Goal: Find specific page/section: Find specific page/section

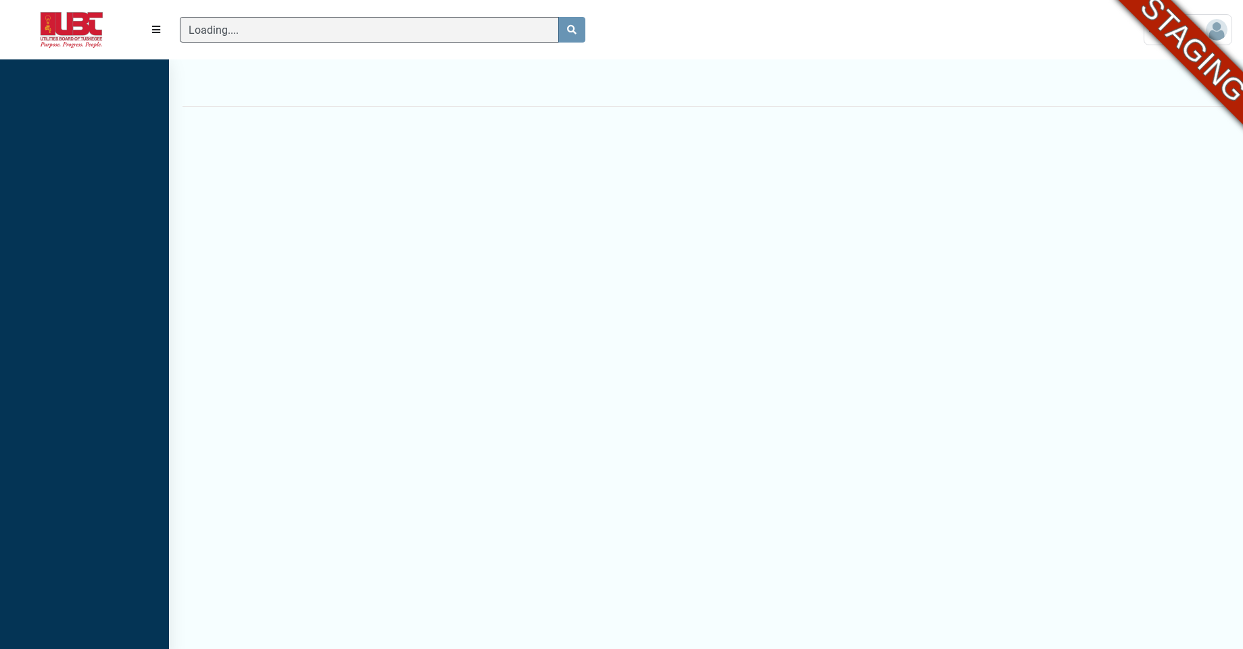
scroll to position [6, 1]
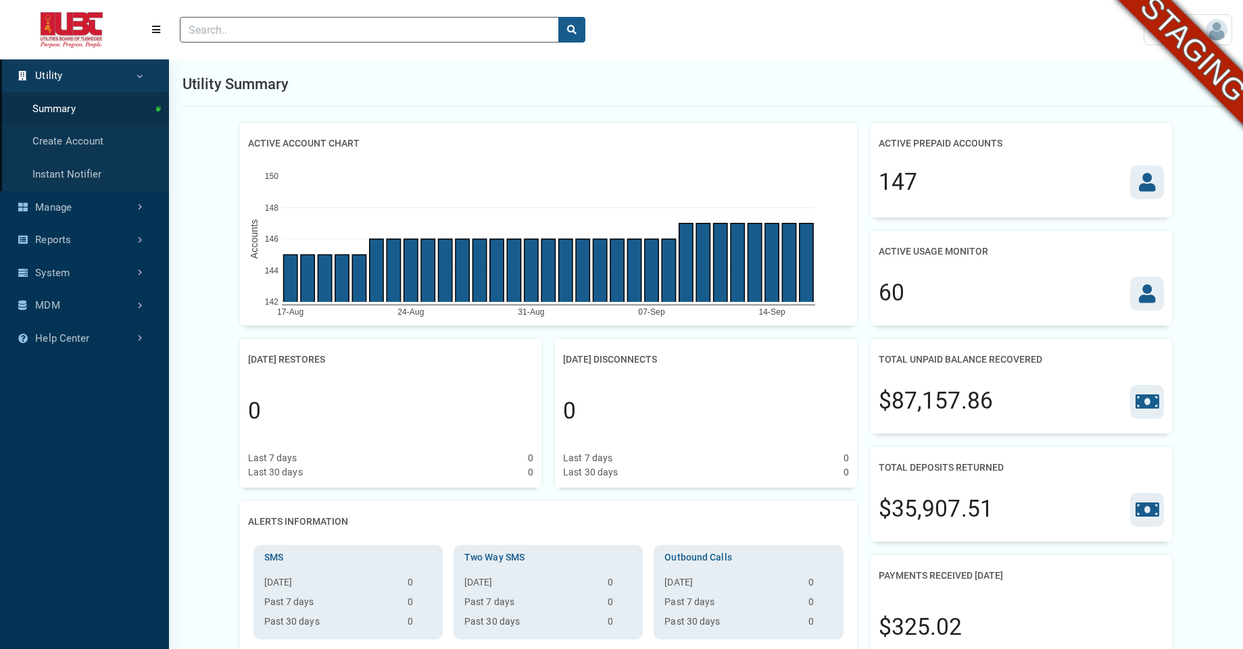
click at [429, 85] on div "Utility Summary" at bounding box center [705, 84] width 1047 height 45
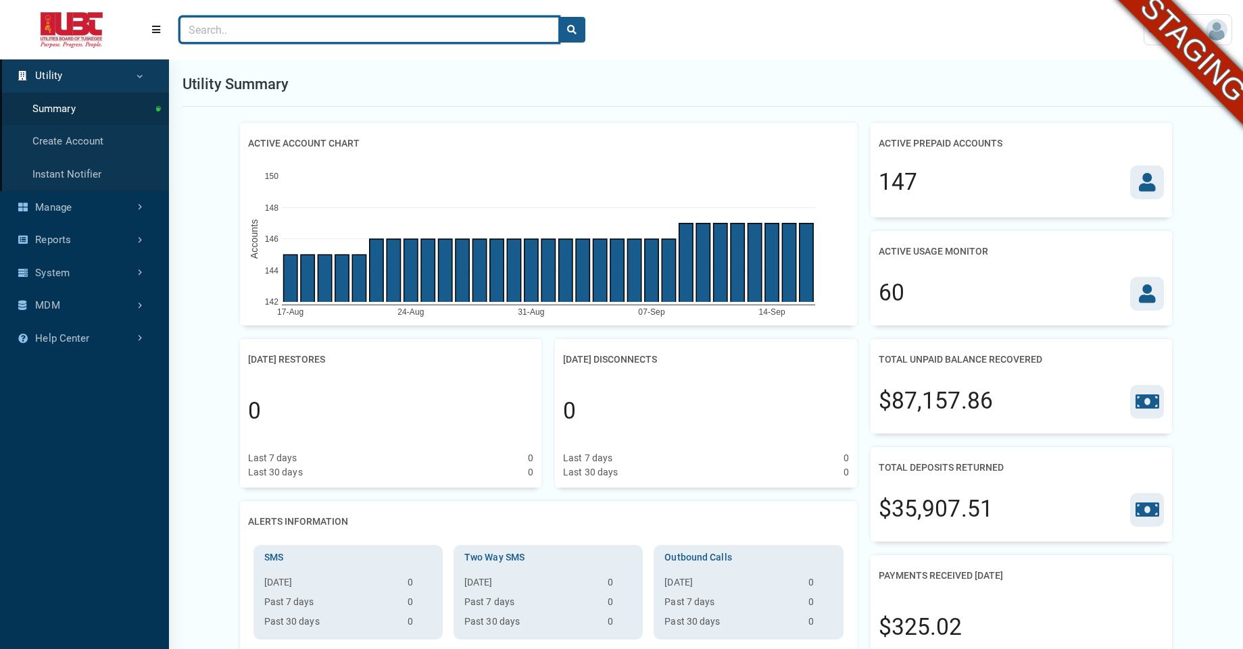
click at [246, 22] on input "Search" at bounding box center [369, 30] width 379 height 26
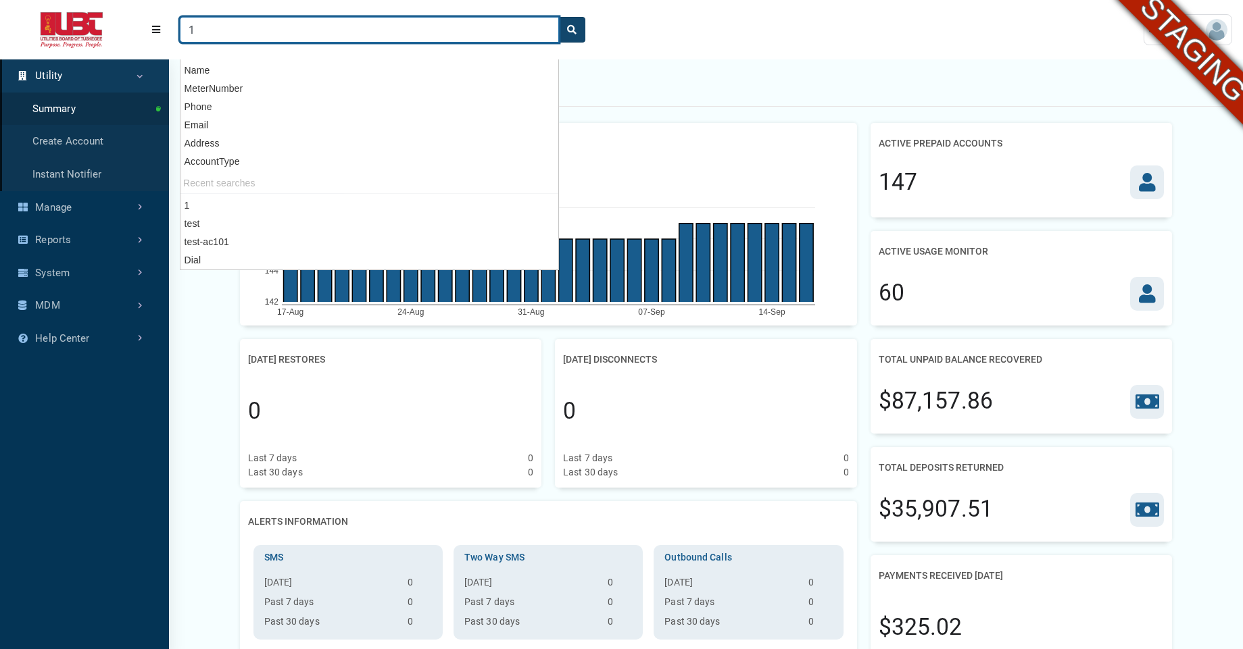
type input "1"
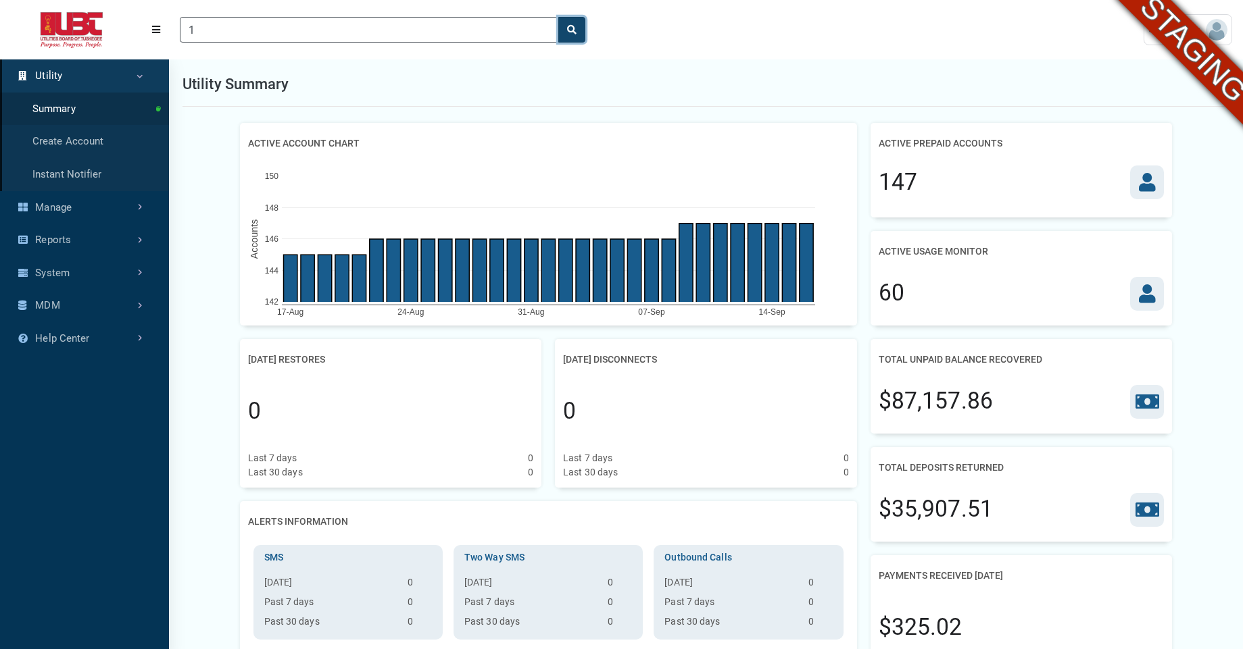
click at [571, 27] on icon "search" at bounding box center [571, 29] width 9 height 9
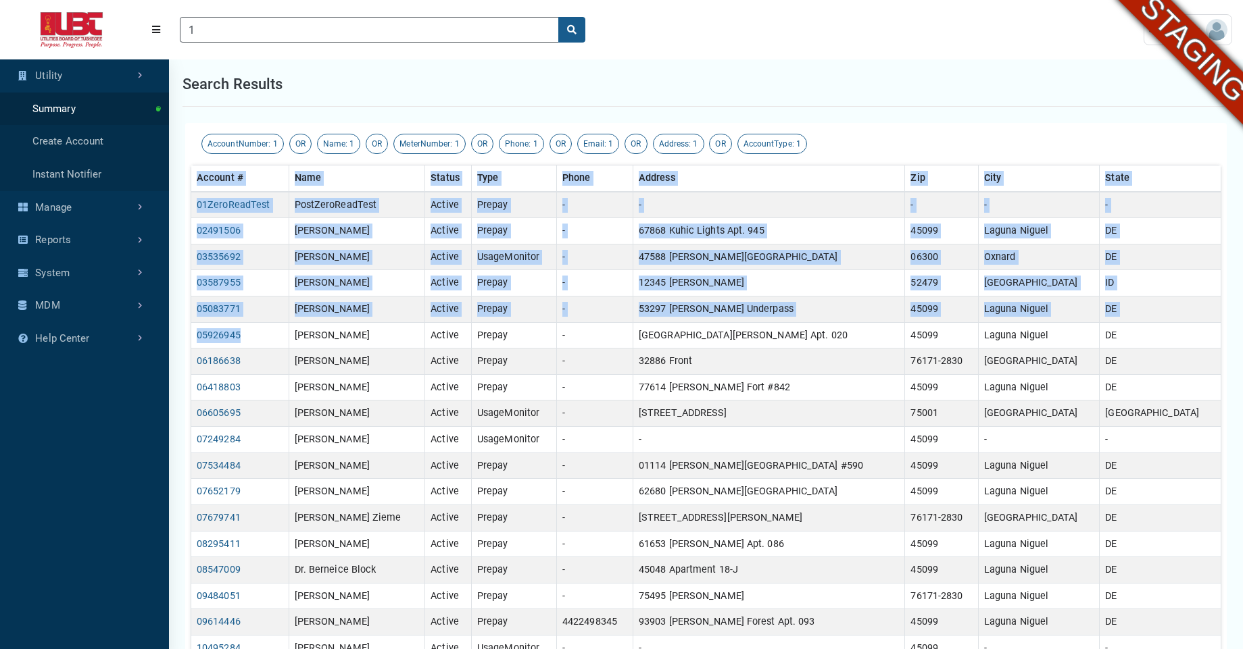
drag, startPoint x: 243, startPoint y: 337, endPoint x: 184, endPoint y: 338, distance: 58.8
click at [184, 338] on div "AccountNumber: 1 OR Name: 1 OR MeterNumber: 1 OR Phone: 1 OR Email: 1 OR Addres…" at bounding box center [706, 504] width 1074 height 769
click at [172, 359] on div "AccountNumber: 1 OR Name: 1 OR MeterNumber: 1 OR Phone: 1 OR Email: 1 OR Addres…" at bounding box center [706, 504] width 1074 height 769
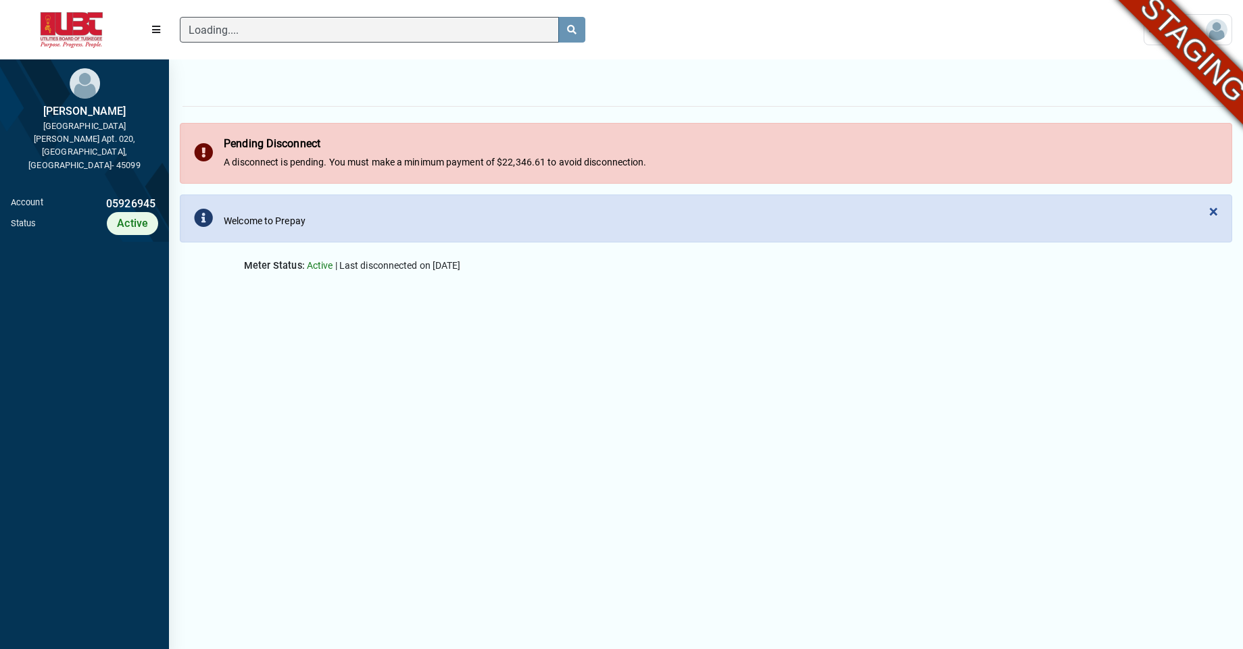
scroll to position [6, 1]
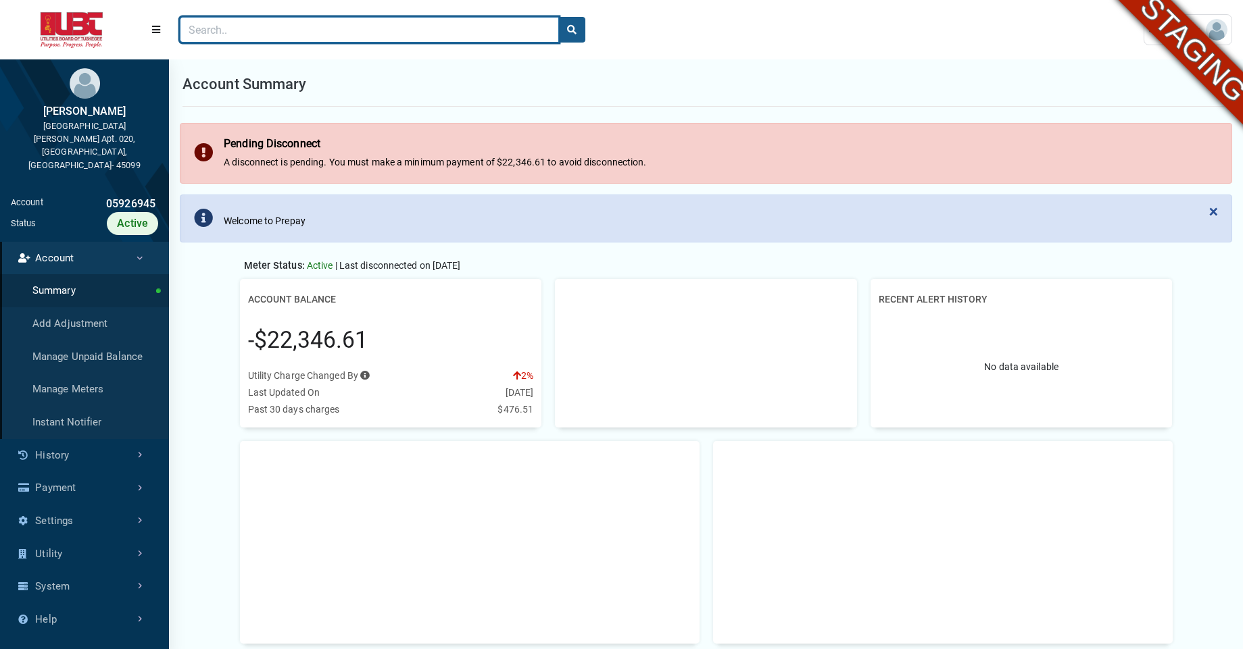
click at [314, 39] on input "Search" at bounding box center [369, 30] width 379 height 26
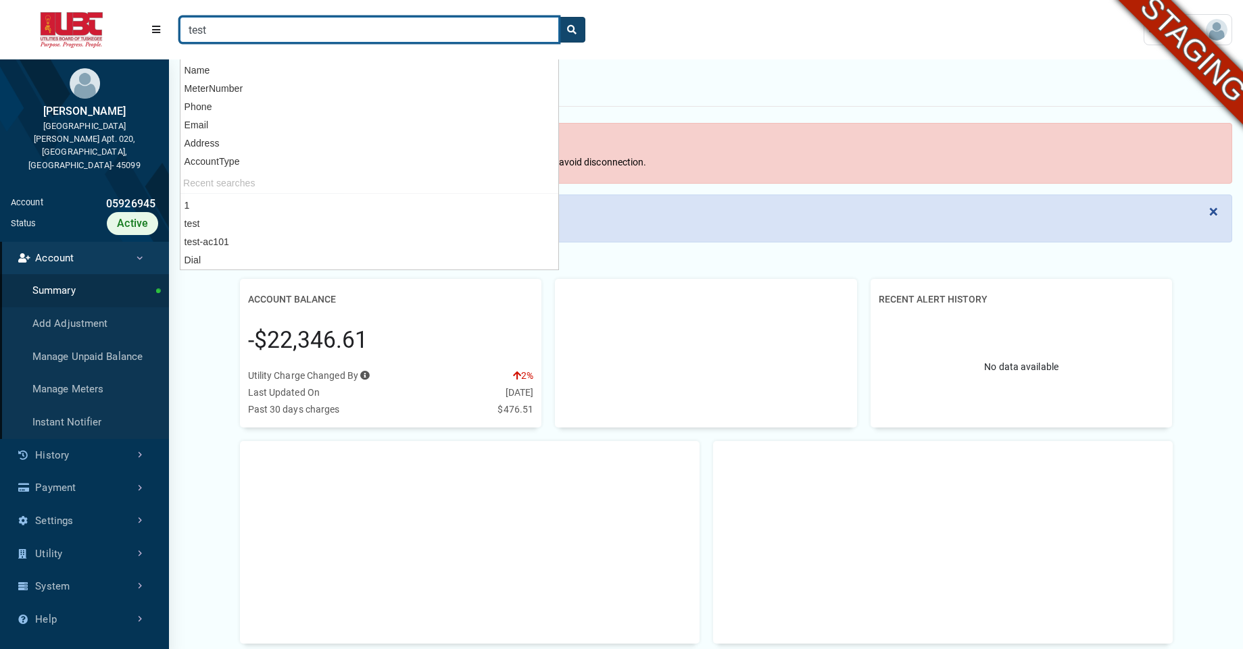
type input "test"
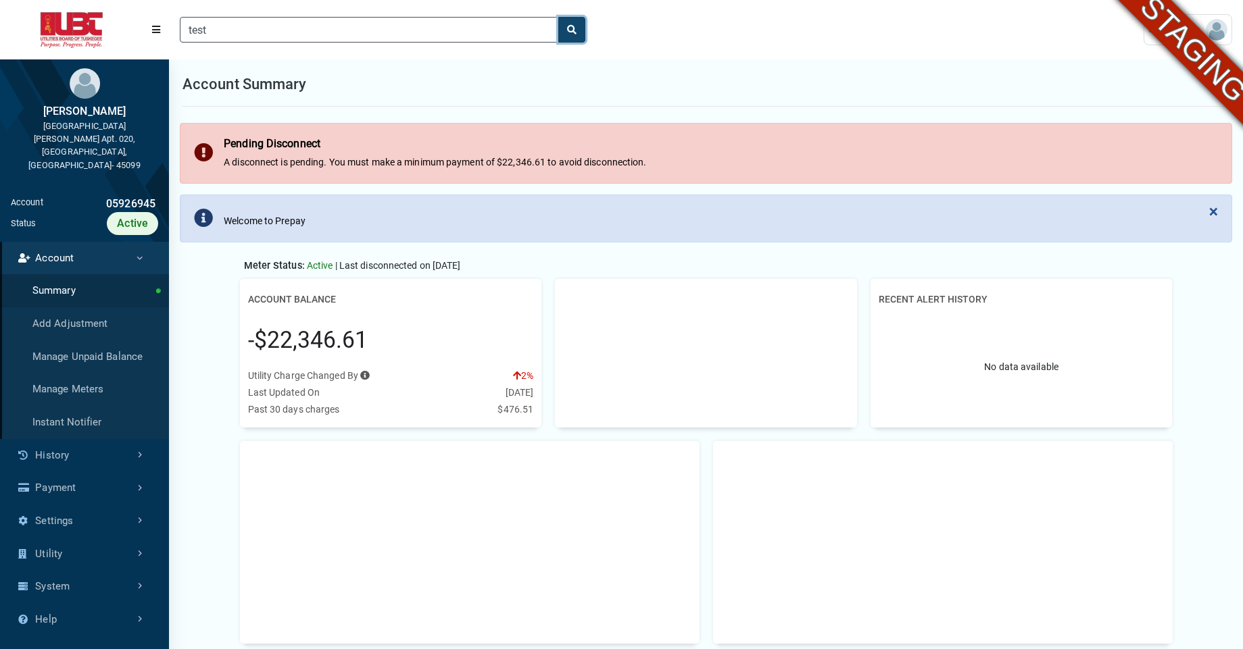
click at [573, 28] on icon "search" at bounding box center [571, 29] width 9 height 9
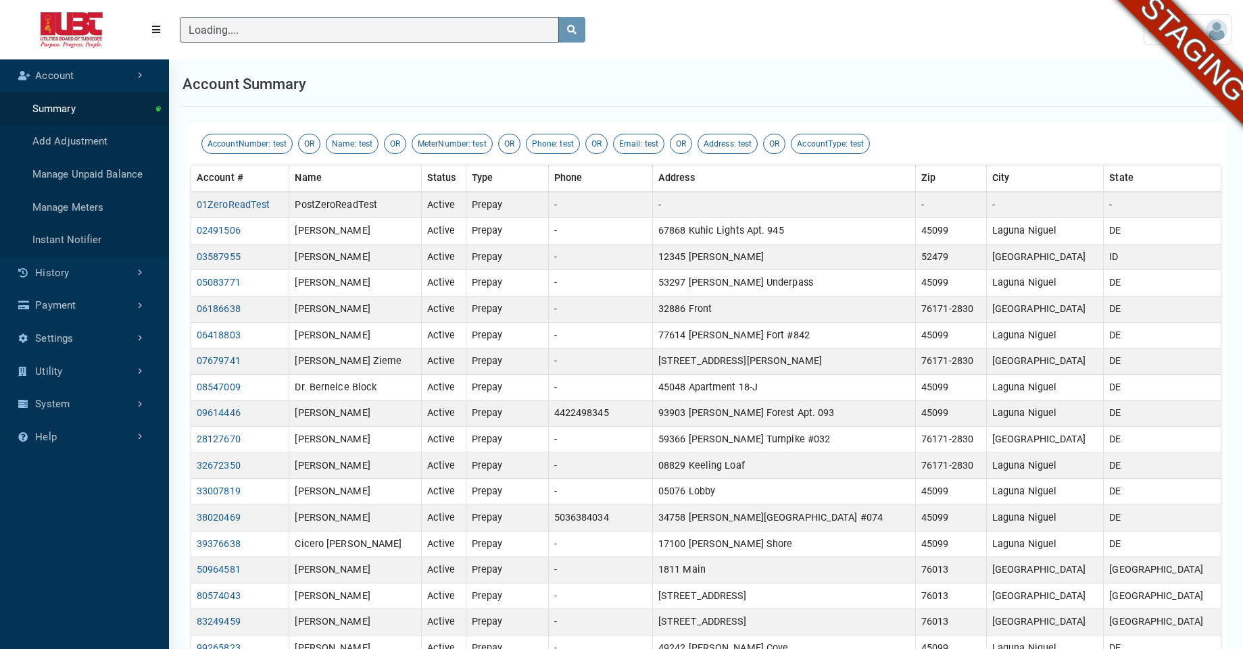
scroll to position [601, 169]
type input "test"
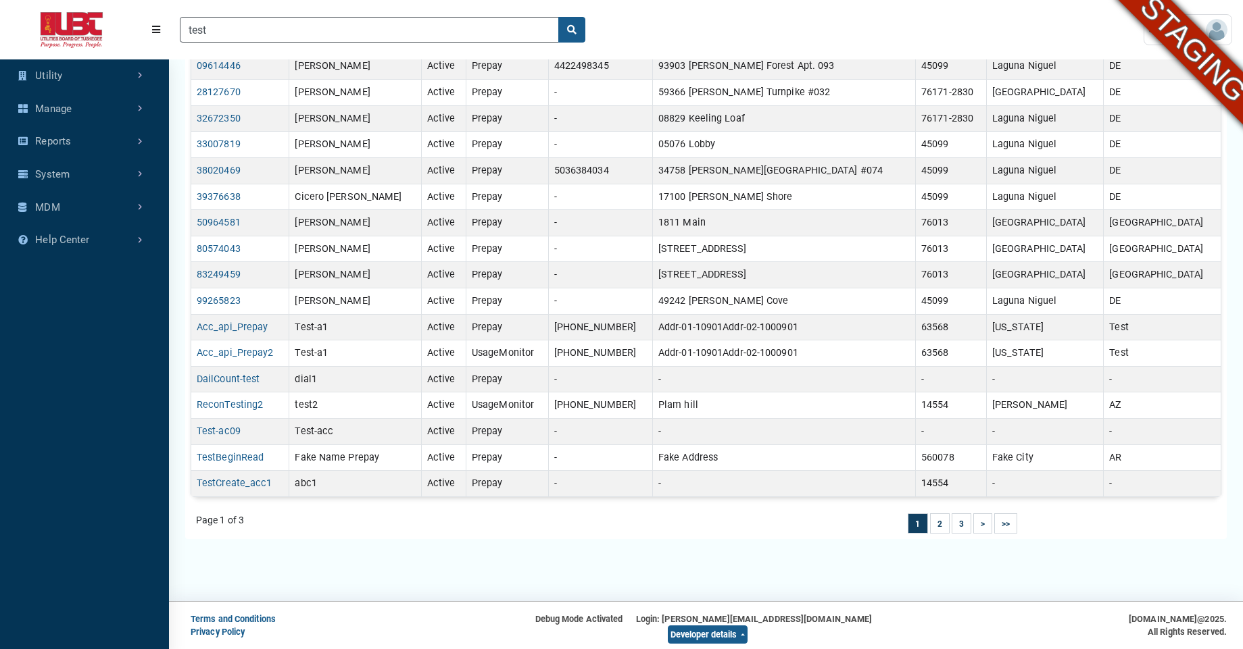
scroll to position [353, 0]
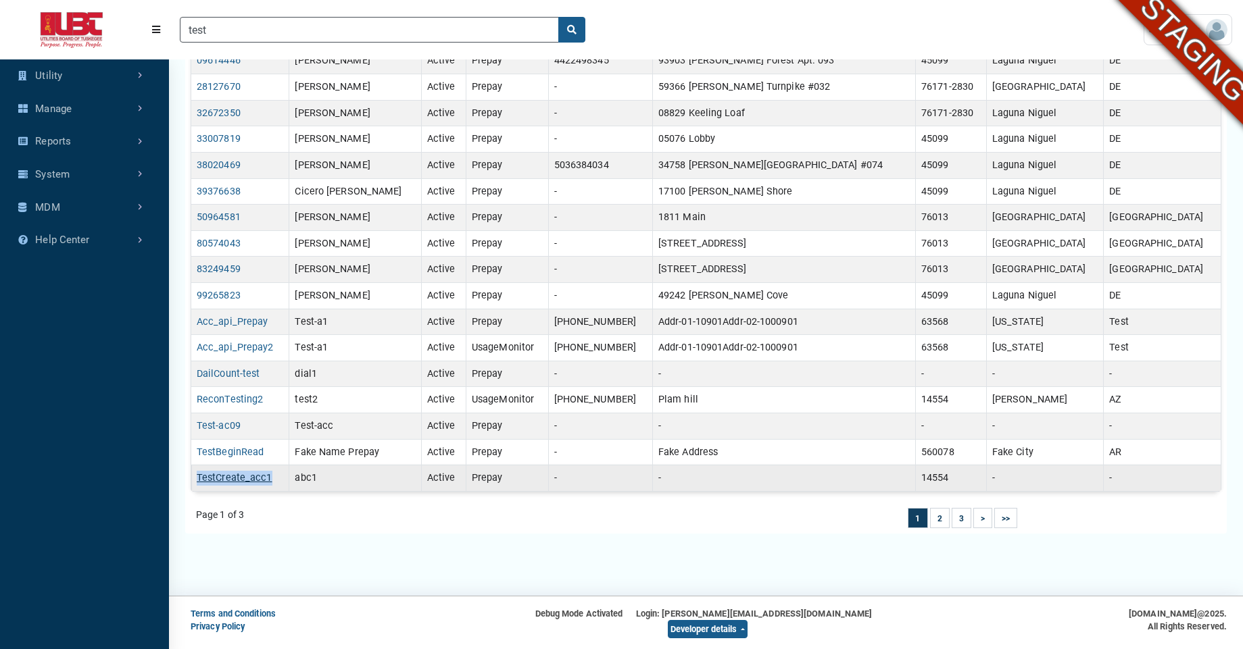
drag, startPoint x: 218, startPoint y: 486, endPoint x: 197, endPoint y: 482, distance: 21.2
click at [197, 482] on td "TestCreate_acc1" at bounding box center [240, 479] width 98 height 26
copy link "TestCreate_acc1"
